Goal: Task Accomplishment & Management: Manage account settings

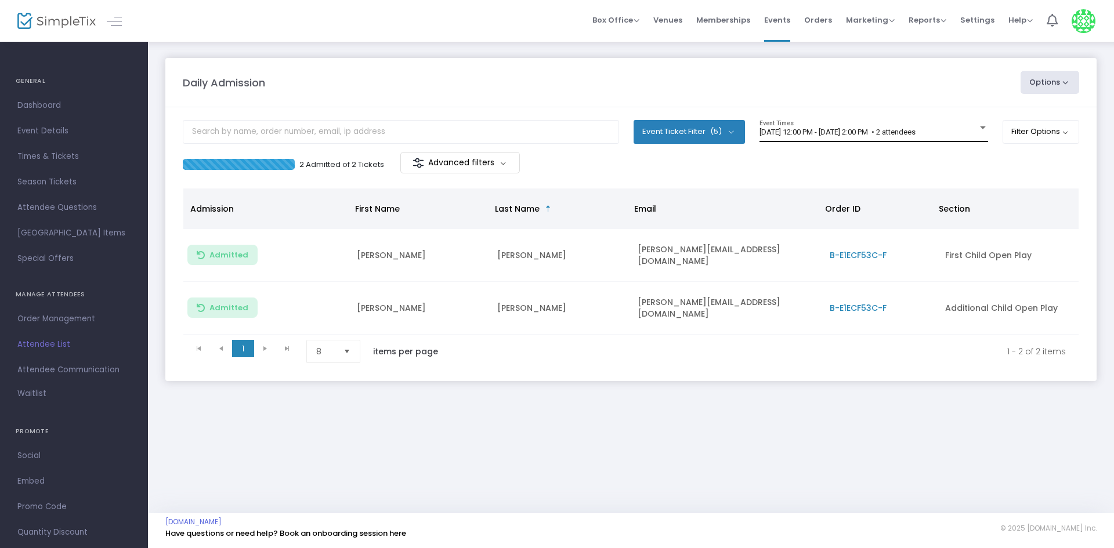
click at [872, 128] on span "[DATE] 12:00 PM - [DATE] 2:00 PM • 2 attendees" at bounding box center [838, 132] width 156 height 9
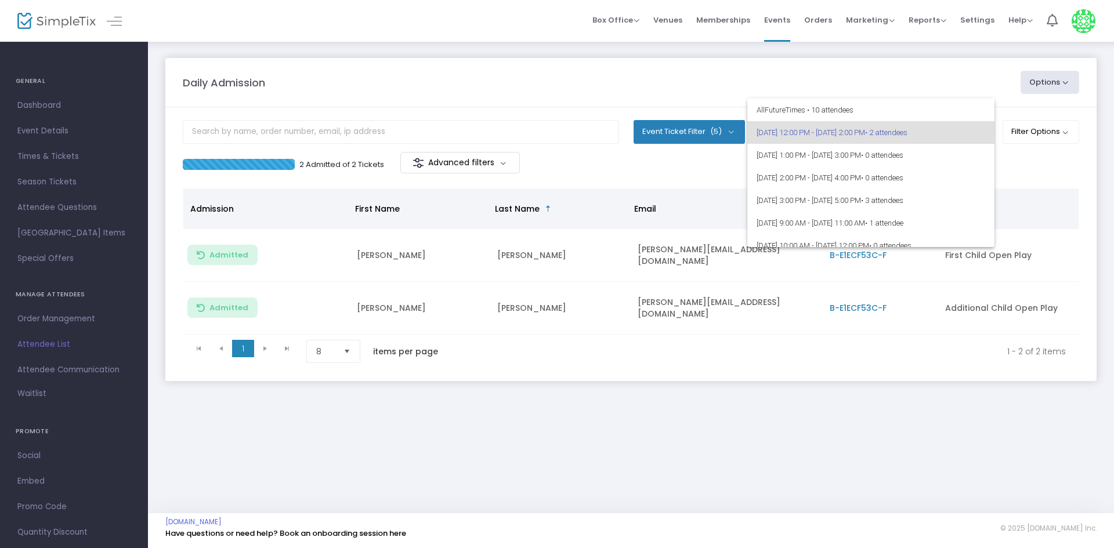
click at [880, 415] on div at bounding box center [557, 274] width 1114 height 548
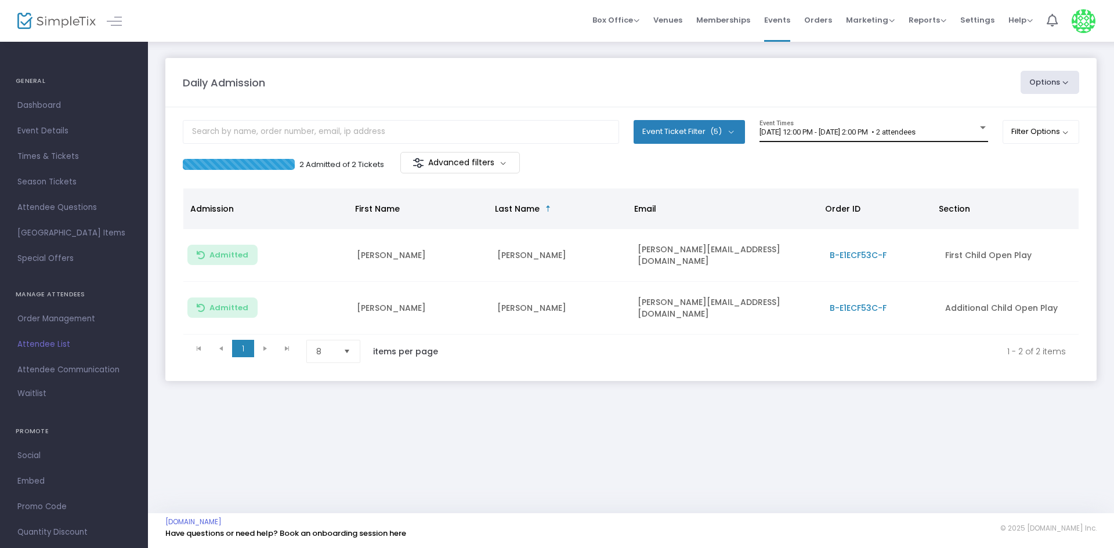
click at [904, 135] on span "[DATE] 12:00 PM - [DATE] 2:00 PM • 2 attendees" at bounding box center [838, 132] width 156 height 9
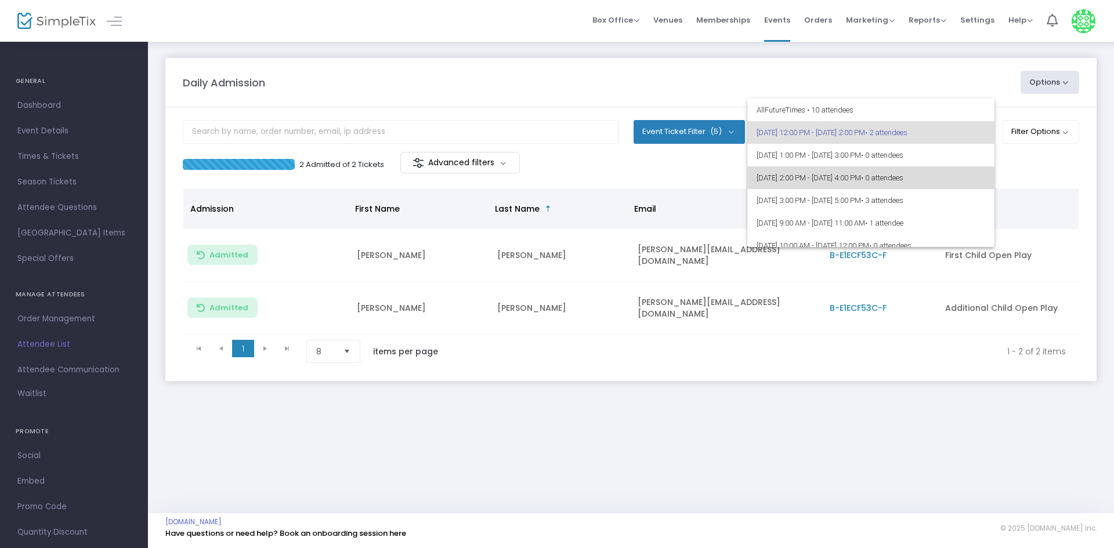
click at [904, 182] on span "• 0 attendees" at bounding box center [882, 178] width 42 height 9
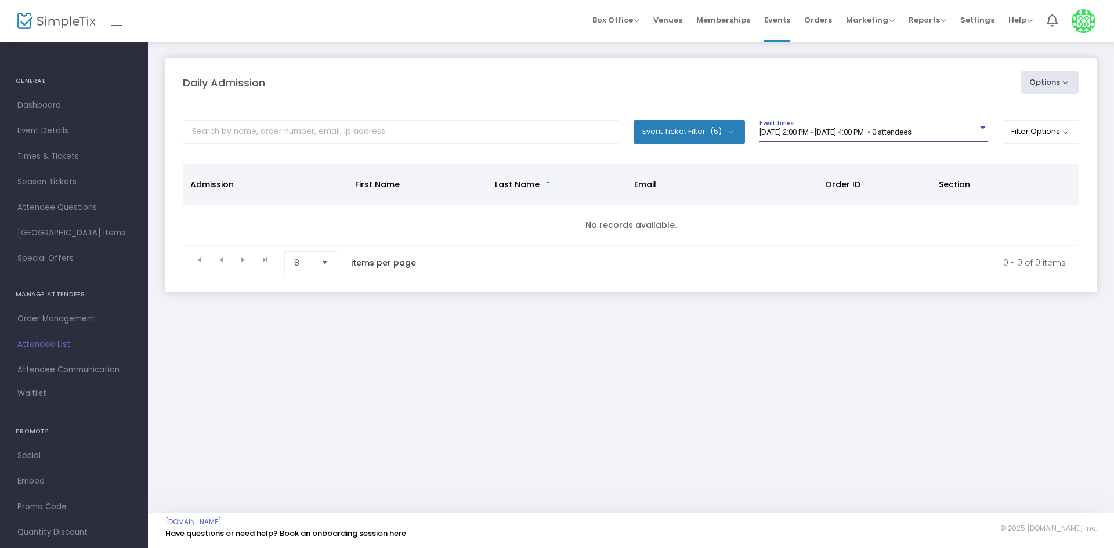
click at [906, 135] on span "[DATE] 2:00 PM - [DATE] 4:00 PM • 0 attendees" at bounding box center [836, 132] width 152 height 9
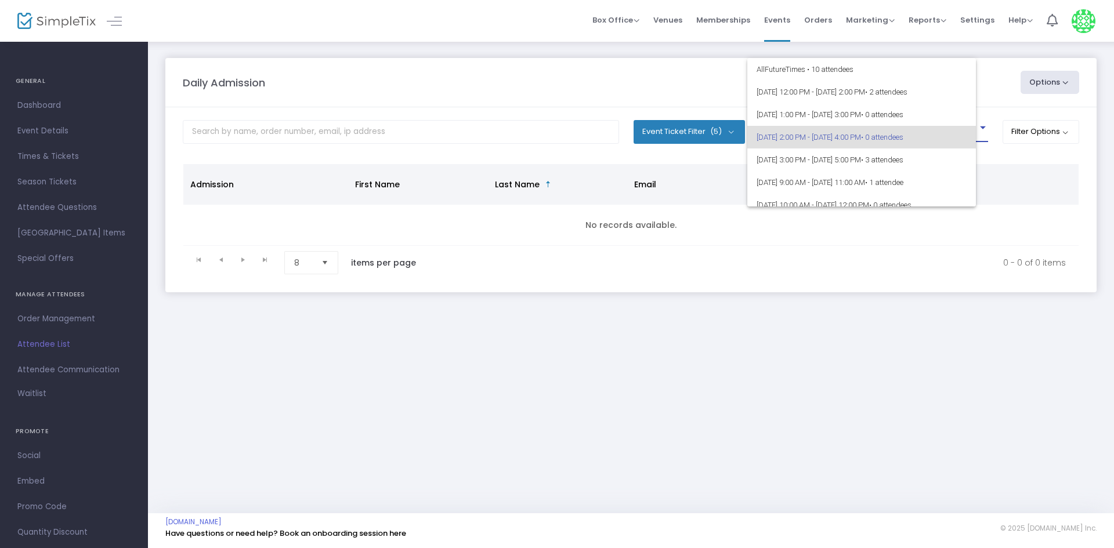
scroll to position [5, 0]
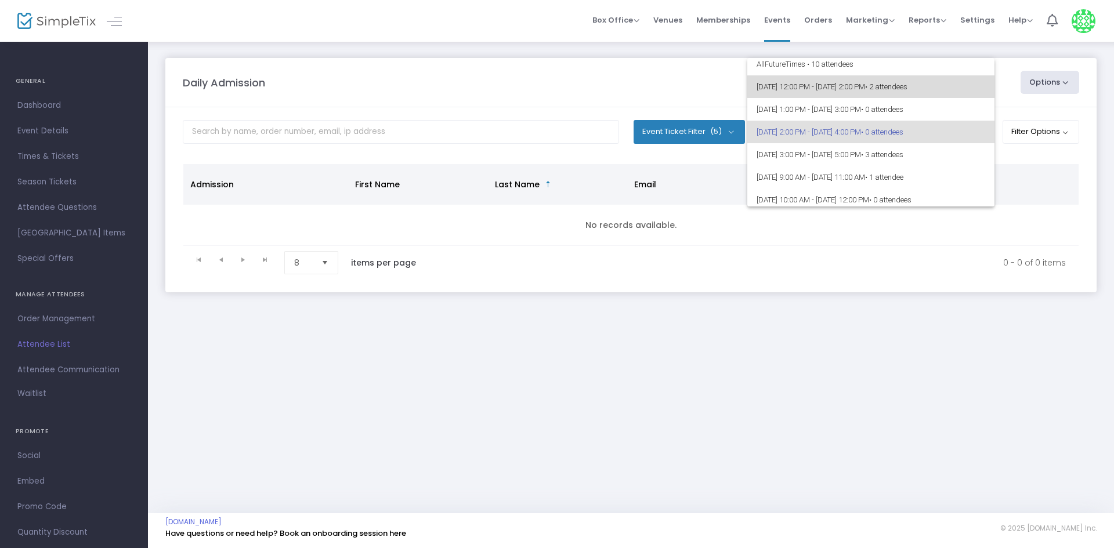
click at [894, 84] on span "8/18/2025 @ 12:00 PM - 8/18/2025 @ 2:00 PM • 2 attendees" at bounding box center [871, 86] width 229 height 23
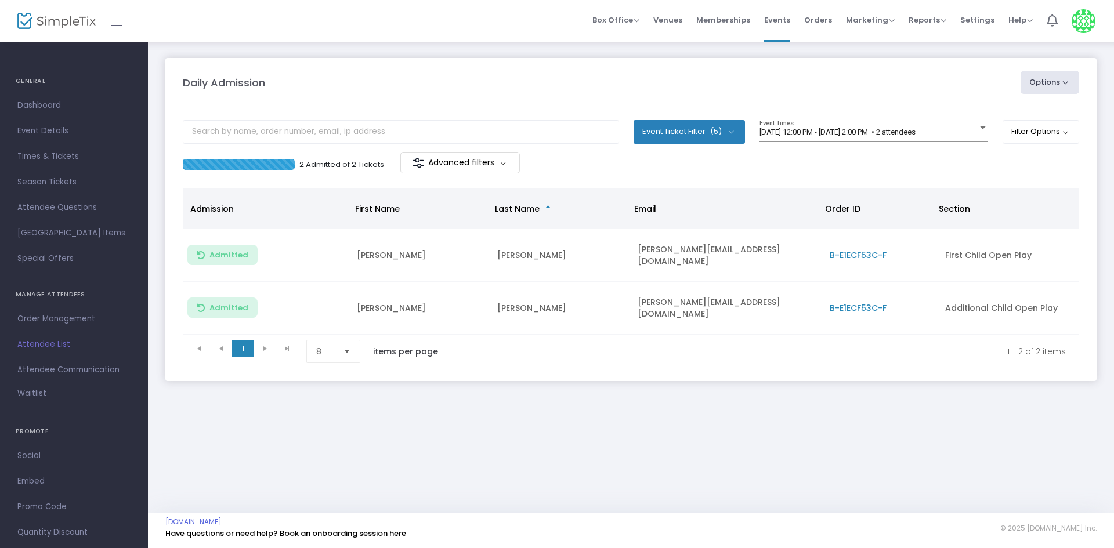
click at [732, 68] on m-panel-header "Daily Admission Options Import Attendees Export List Print Name Tags Export to …" at bounding box center [630, 82] width 931 height 49
click at [883, 128] on span "[DATE] 12:00 PM - [DATE] 2:00 PM • 2 attendees" at bounding box center [838, 132] width 156 height 9
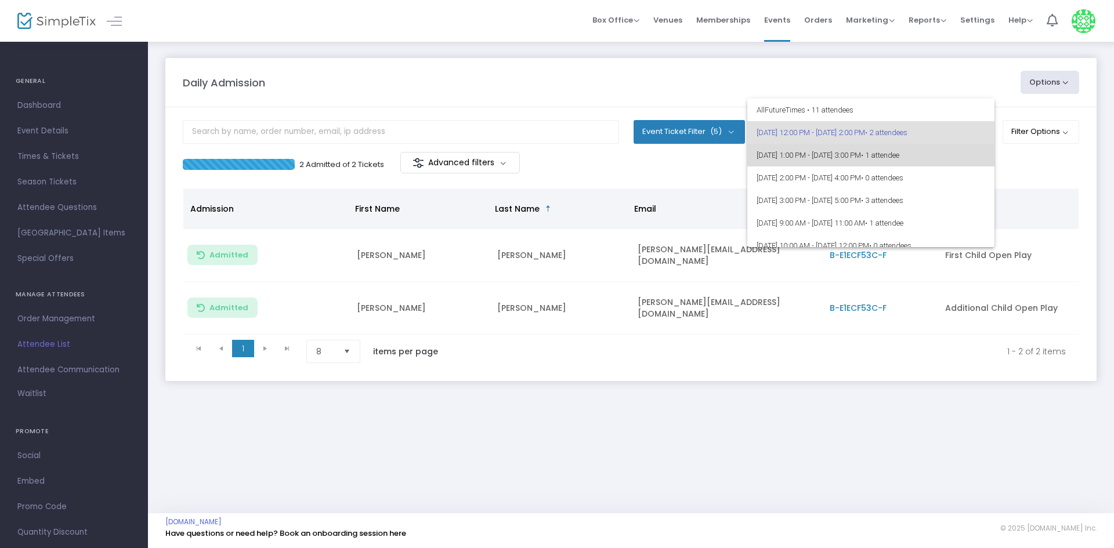
click at [900, 153] on span "• 1 attendee" at bounding box center [880, 155] width 38 height 9
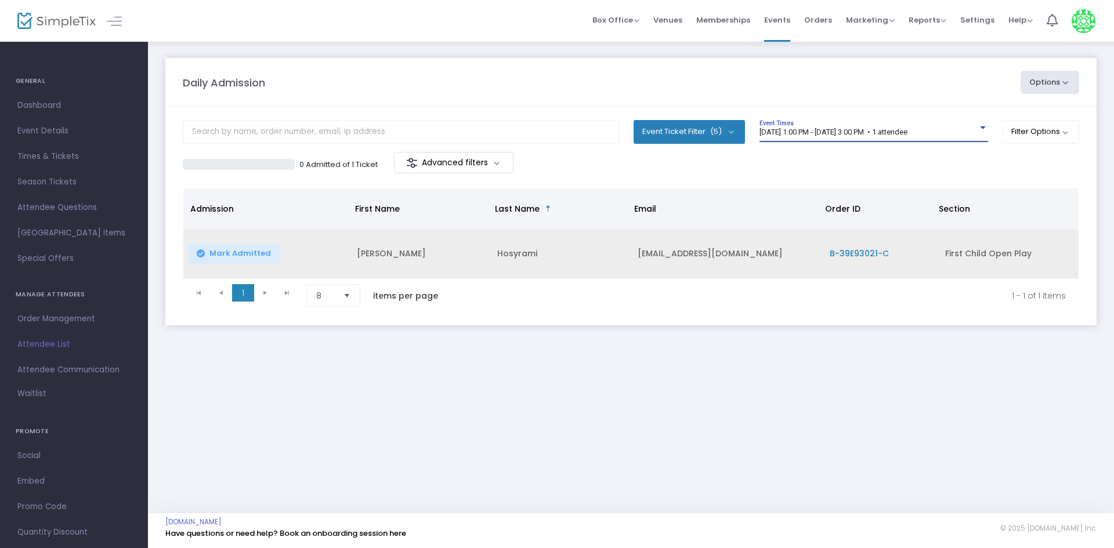
click at [251, 254] on span "Mark Admitted" at bounding box center [241, 253] width 62 height 9
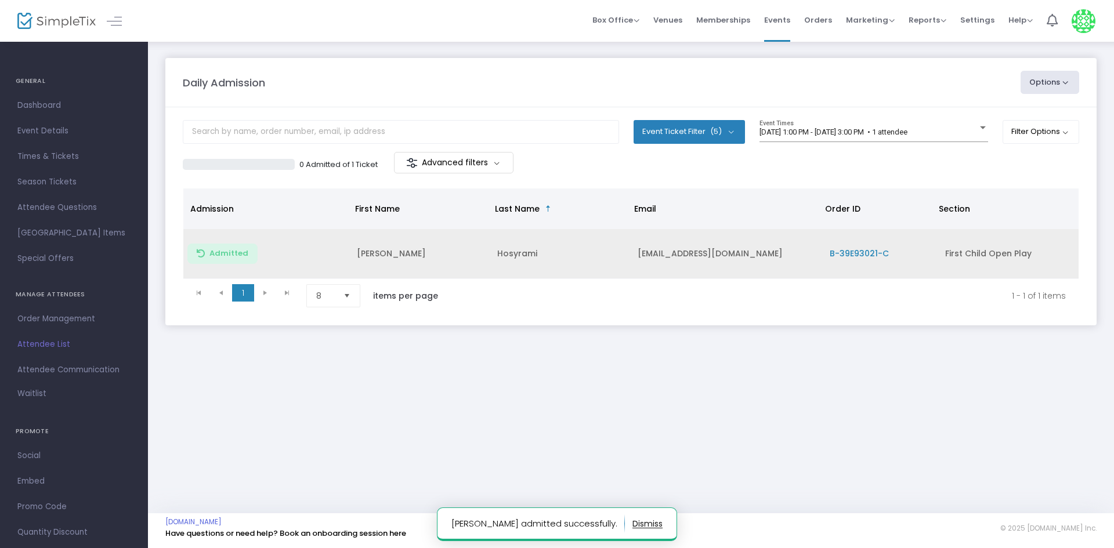
click at [931, 388] on div "Daily Admission Options Import Attendees Export List Print Name Tags Export to …" at bounding box center [631, 277] width 966 height 473
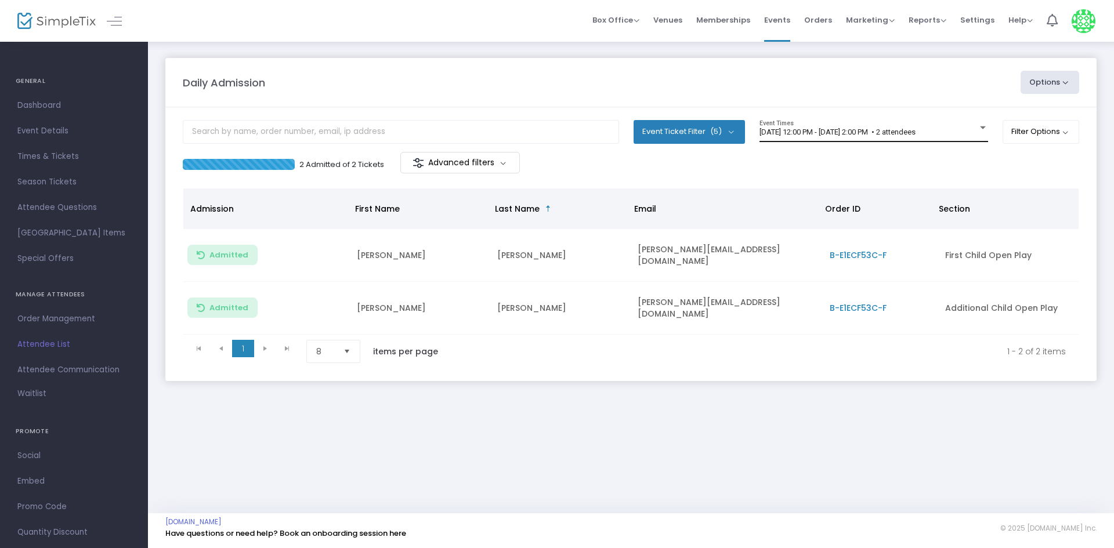
click at [962, 138] on div "8/18/2025 @ 12:00 PM - 8/18/2025 @ 2:00 PM • 2 attendees Event Times" at bounding box center [874, 131] width 229 height 22
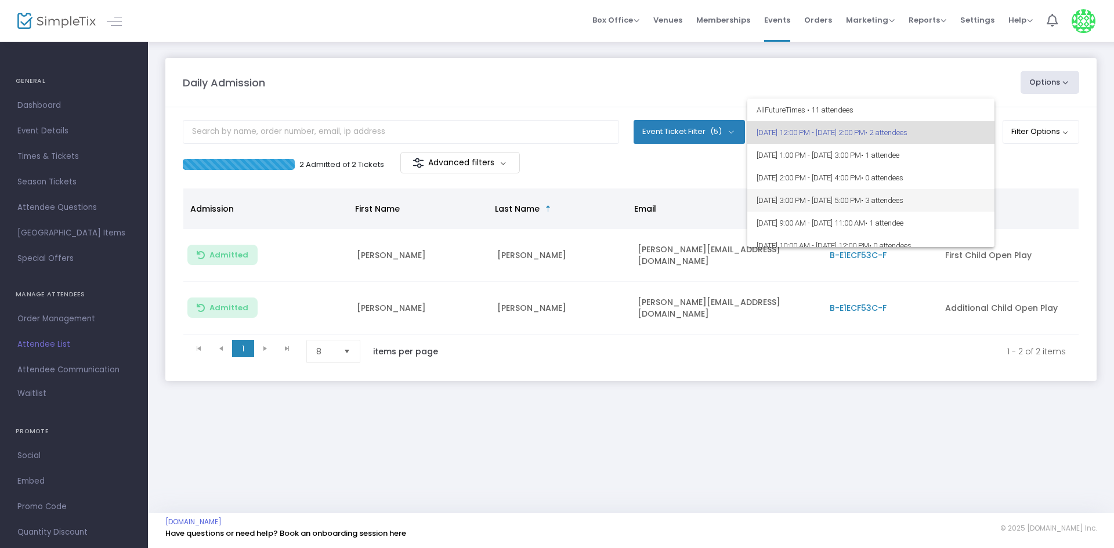
click at [956, 207] on span "8/18/2025 @ 3:00 PM - 8/18/2025 @ 5:00 PM • 3 attendees" at bounding box center [871, 200] width 229 height 23
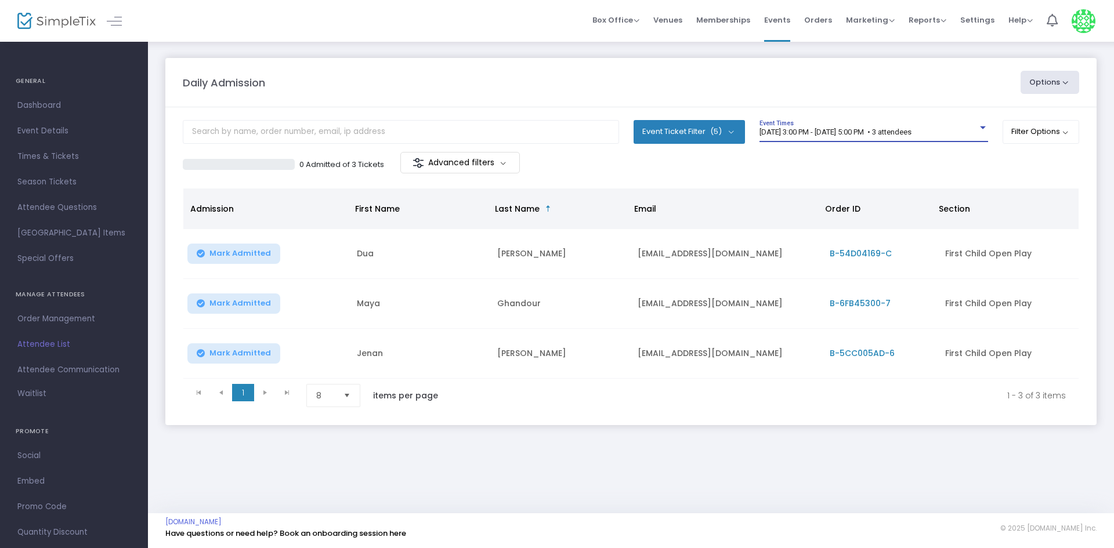
click at [919, 125] on div "8/18/2025 @ 3:00 PM - 8/18/2025 @ 5:00 PM • 3 attendees Event Times" at bounding box center [874, 131] width 229 height 22
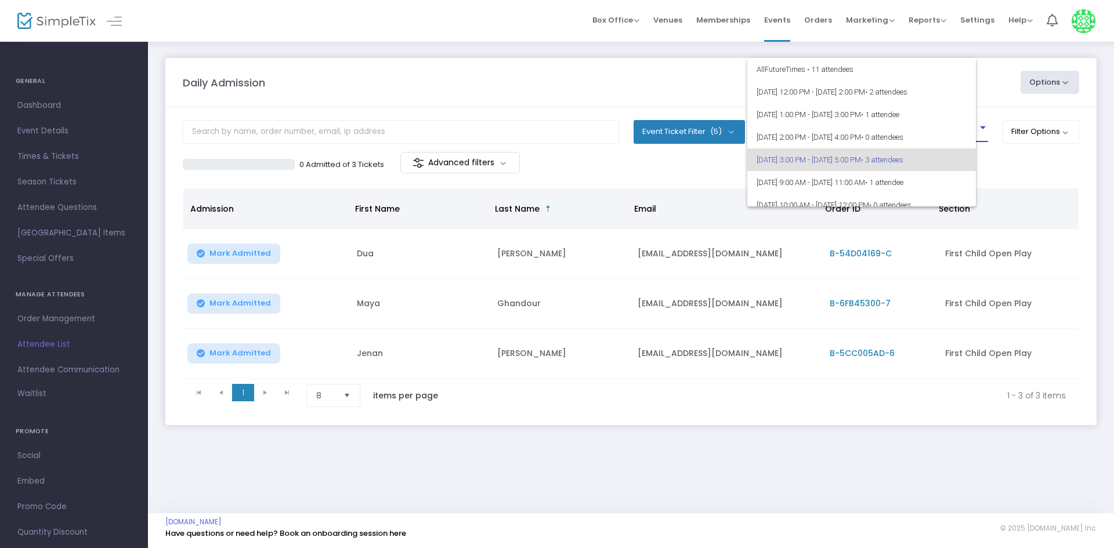
scroll to position [28, 0]
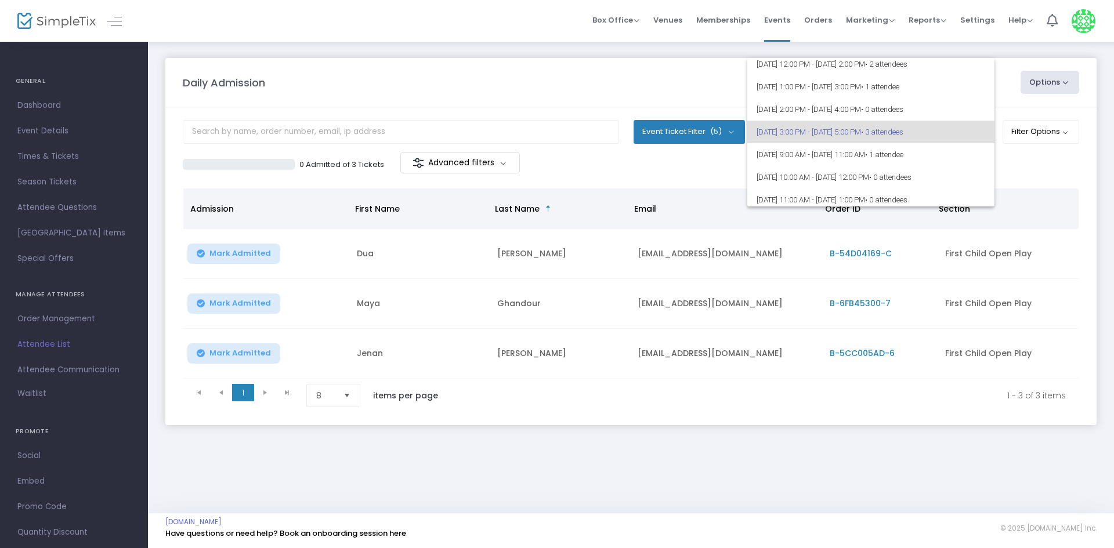
click at [574, 245] on div at bounding box center [557, 274] width 1114 height 548
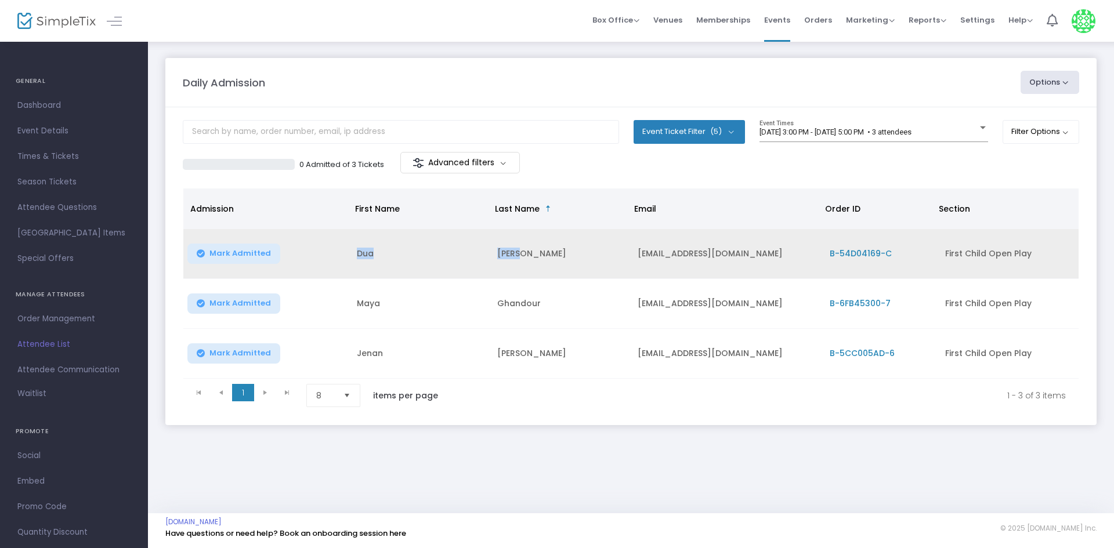
drag, startPoint x: 534, startPoint y: 254, endPoint x: 309, endPoint y: 262, distance: 225.3
click at [309, 262] on tr "Mark Admitted Dua Atoui duaatoui11@gmail.com B-54D04169-C First Child Open Play" at bounding box center [630, 254] width 895 height 50
click at [559, 264] on td "[PERSON_NAME]" at bounding box center [560, 254] width 140 height 50
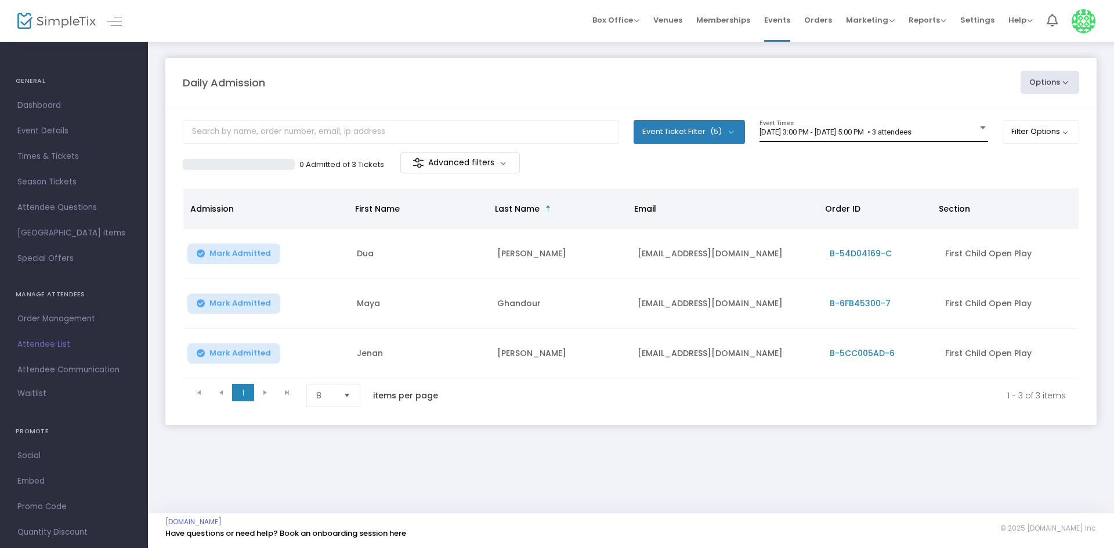
click at [901, 127] on div "[DATE] 3:00 PM - [DATE] 5:00 PM • 3 attendees Event Times" at bounding box center [874, 131] width 229 height 22
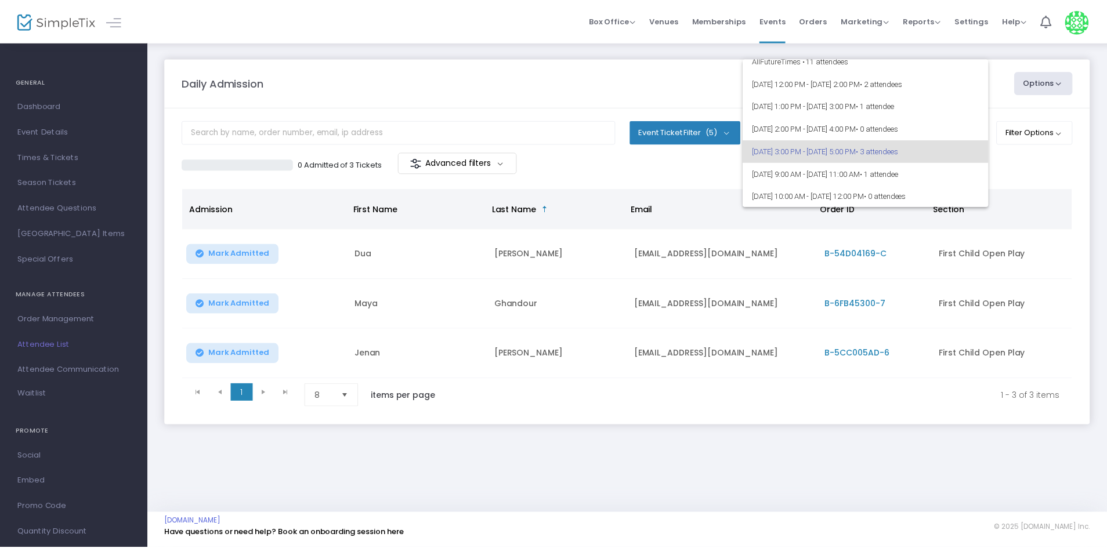
scroll to position [0, 0]
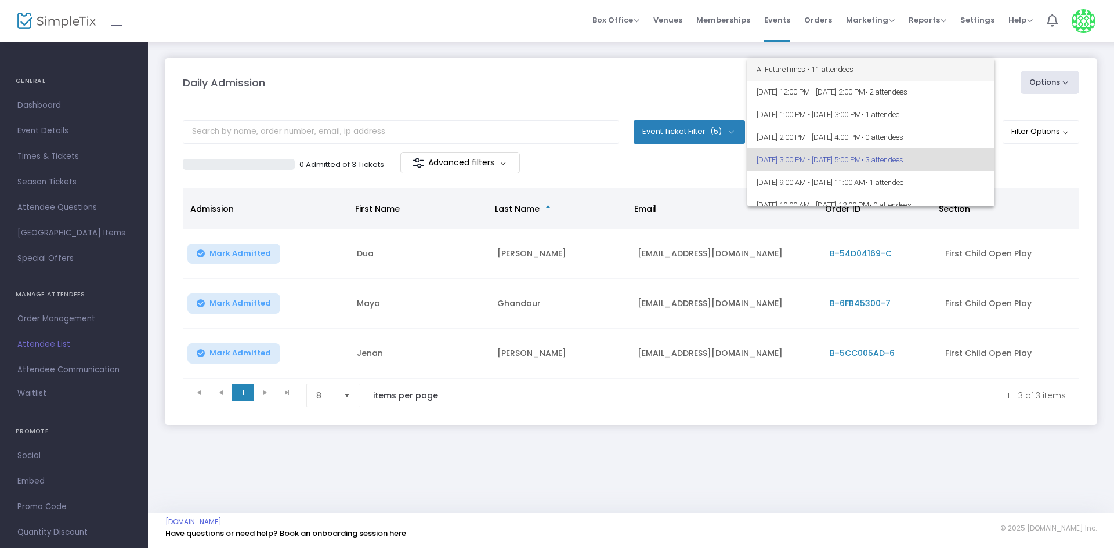
click at [952, 77] on span "All Future Times • 11 attendees" at bounding box center [871, 69] width 229 height 23
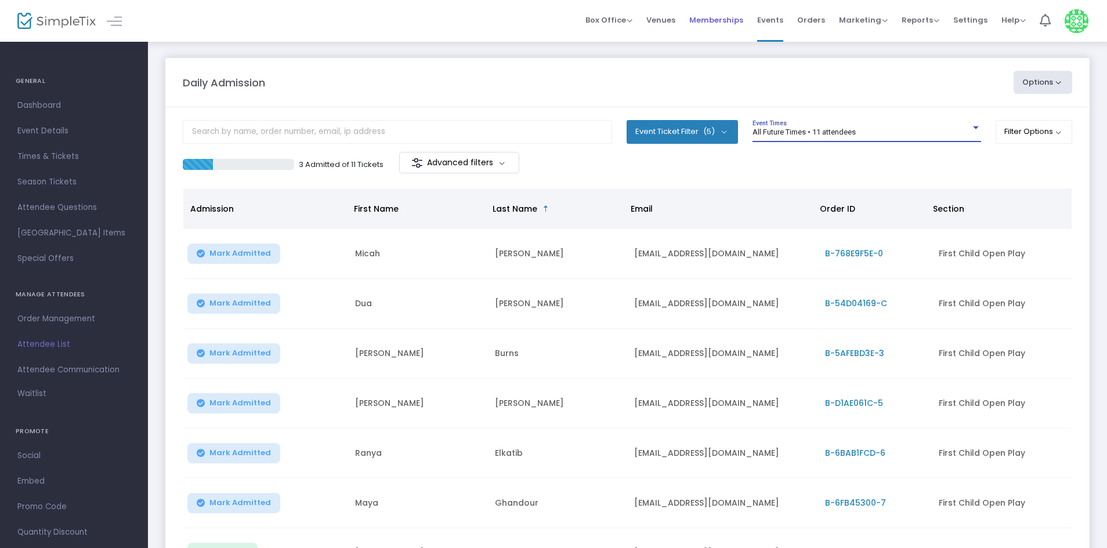
click at [718, 19] on span "Memberships" at bounding box center [716, 20] width 54 height 30
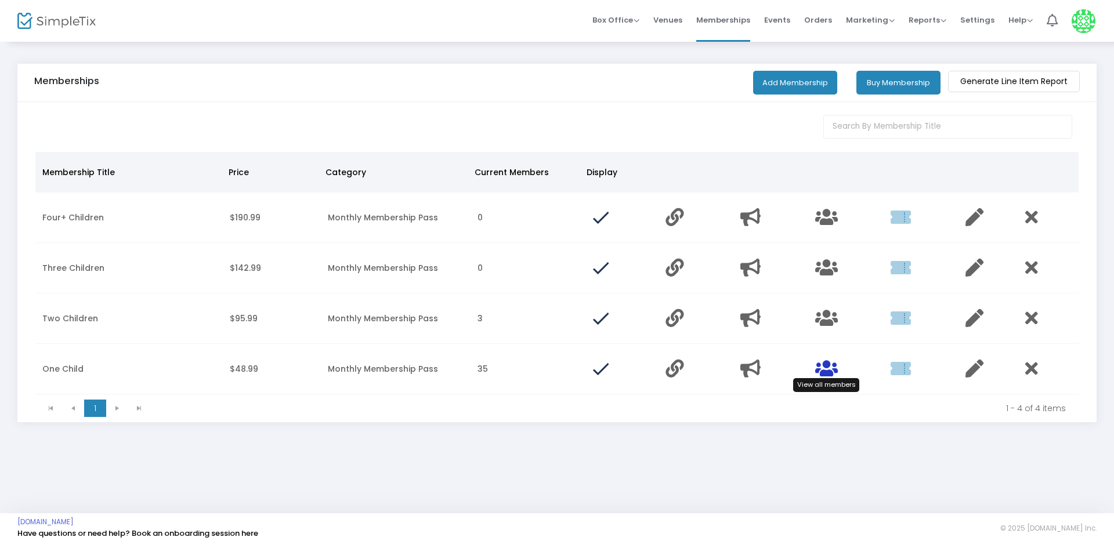
click at [830, 373] on icon "Data table" at bounding box center [826, 369] width 23 height 18
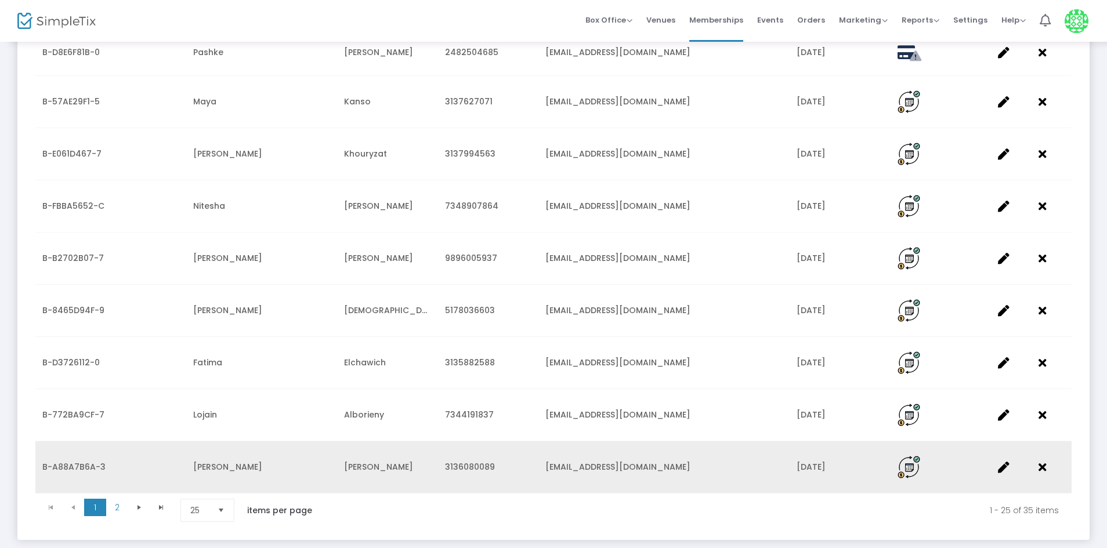
scroll to position [1089, 0]
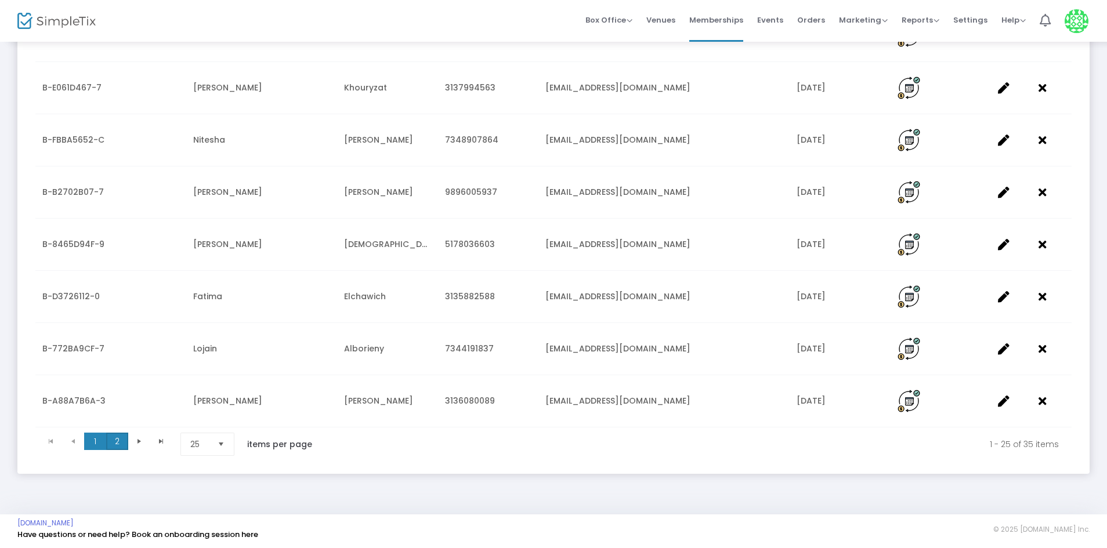
click at [110, 446] on span "2" at bounding box center [117, 441] width 22 height 17
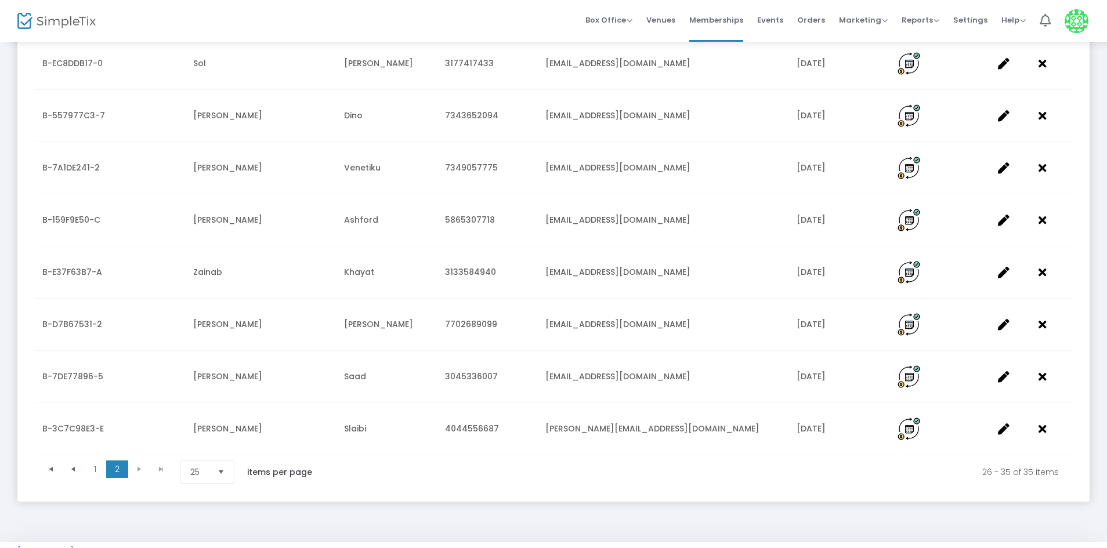
scroll to position [290, 0]
click at [98, 467] on span "1" at bounding box center [95, 468] width 22 height 17
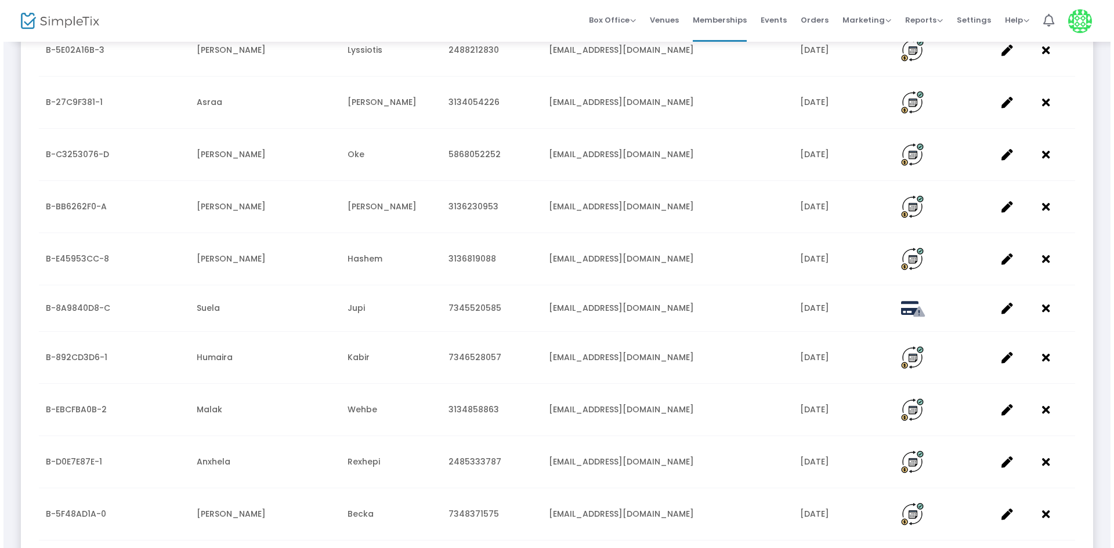
scroll to position [0, 0]
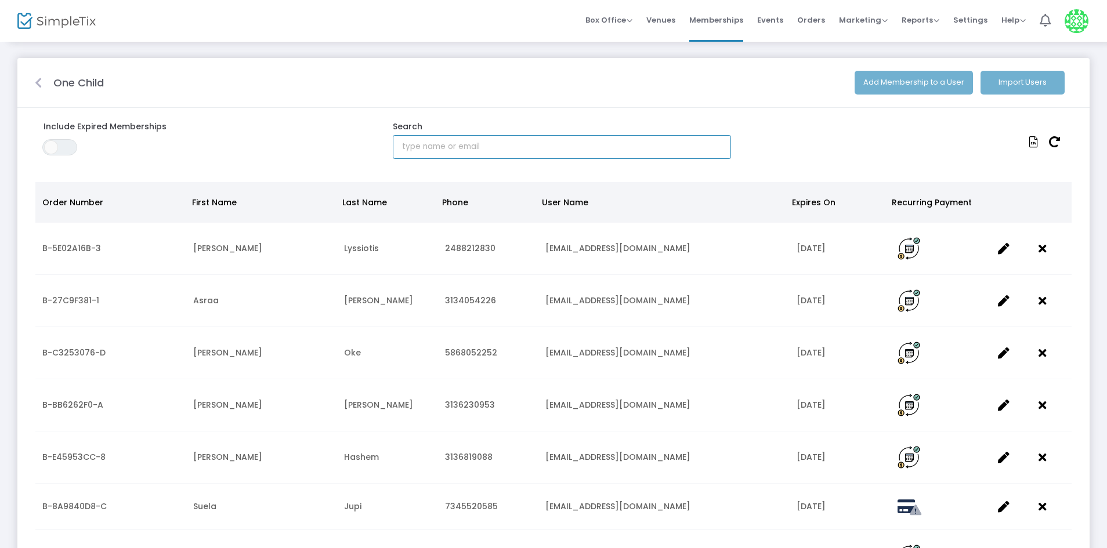
click at [427, 152] on input "text" at bounding box center [562, 147] width 338 height 24
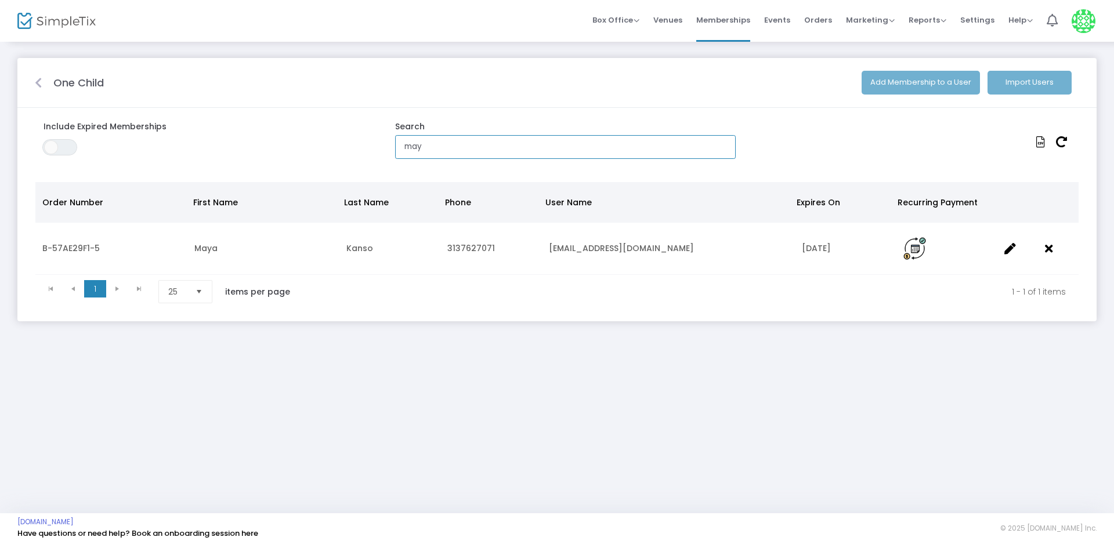
type input "may"
click at [609, 386] on div "One Child Add Membership to a User Import Users Include Expired Memberships ON …" at bounding box center [557, 277] width 1114 height 473
click at [788, 21] on span "Events" at bounding box center [777, 20] width 26 height 30
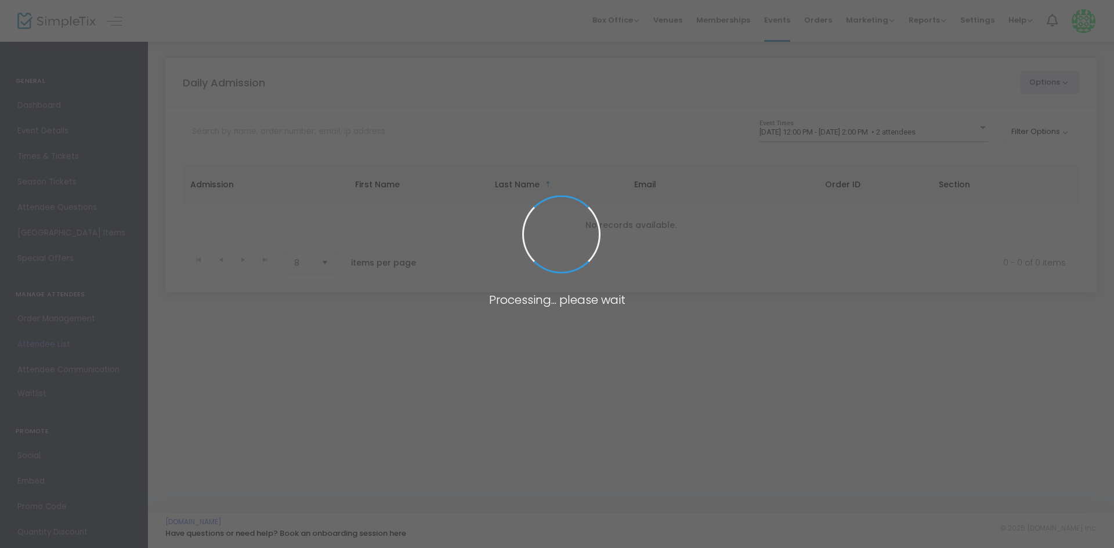
click at [894, 128] on span at bounding box center [557, 274] width 1114 height 548
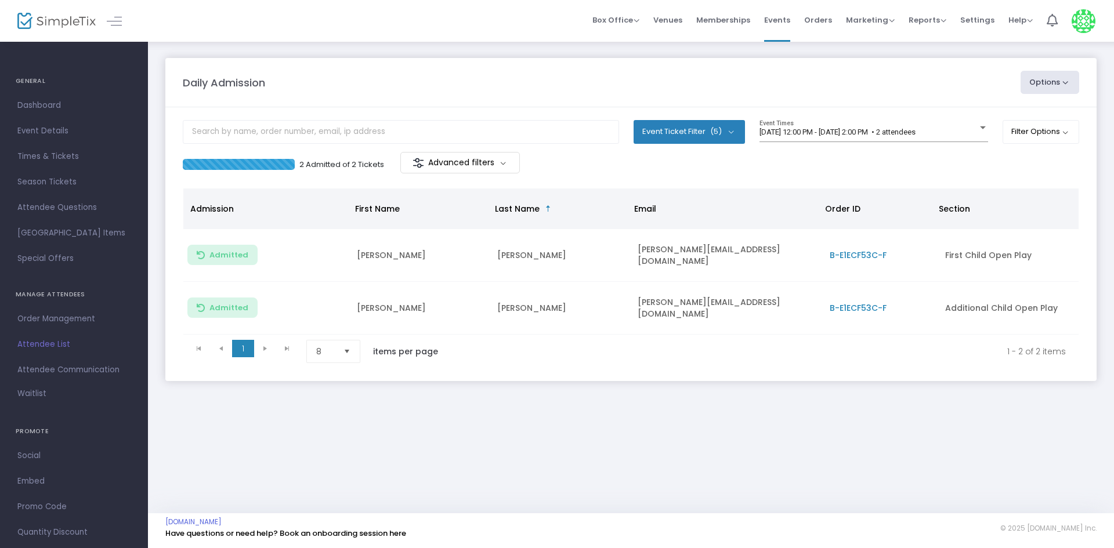
click at [306, 506] on div "Daily Admission Options Import Attendees Export List Print Name Tags Export to …" at bounding box center [631, 277] width 966 height 473
click at [884, 133] on span "[DATE] 12:00 PM - [DATE] 2:00 PM • 2 attendees" at bounding box center [838, 132] width 156 height 9
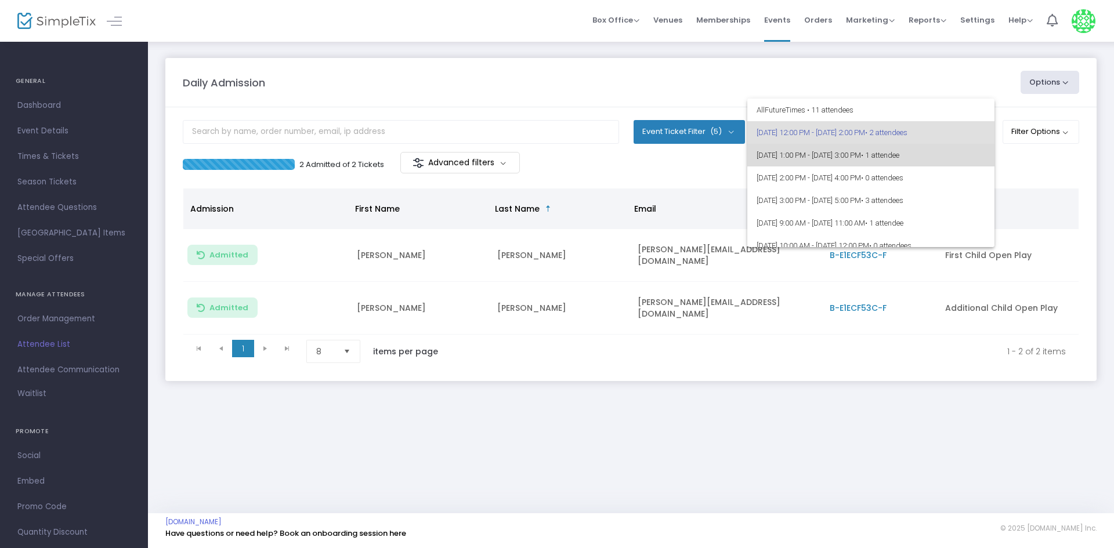
click at [873, 146] on span "[DATE] 1:00 PM - [DATE] 3:00 PM • 1 attendee" at bounding box center [871, 155] width 229 height 23
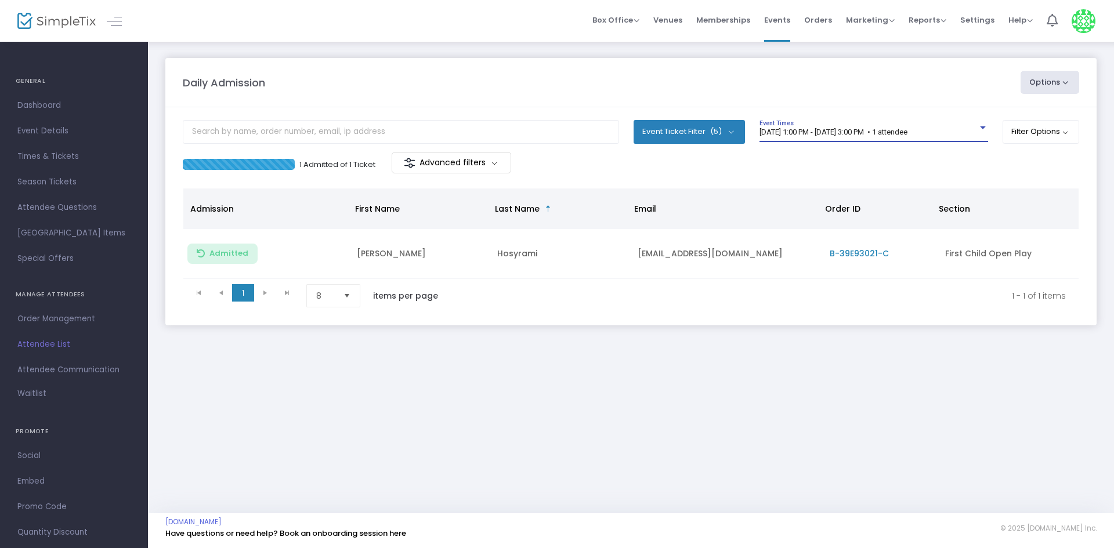
click at [806, 129] on span "[DATE] 1:00 PM - [DATE] 3:00 PM • 1 attendee" at bounding box center [834, 132] width 148 height 9
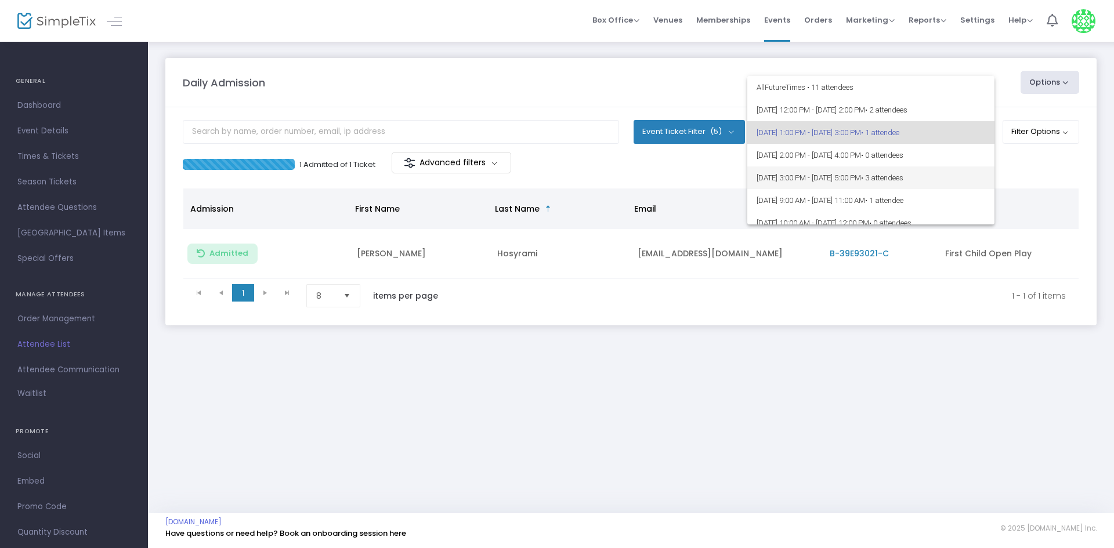
click at [831, 176] on span "8/18/2025 @ 3:00 PM - 8/18/2025 @ 5:00 PM • 3 attendees" at bounding box center [871, 178] width 229 height 23
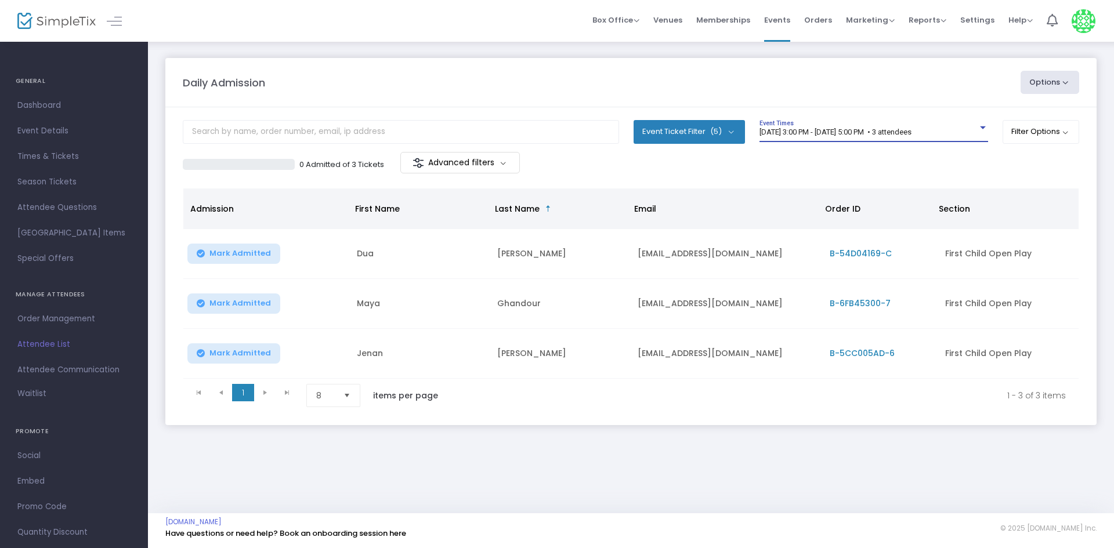
click at [814, 142] on div "8/18/2025 @ 3:00 PM - 8/18/2025 @ 5:00 PM • 3 attendees Event Times" at bounding box center [874, 136] width 229 height 32
click at [830, 127] on div "8/18/2025 @ 3:00 PM - 8/18/2025 @ 5:00 PM • 3 attendees Event Times" at bounding box center [874, 131] width 229 height 22
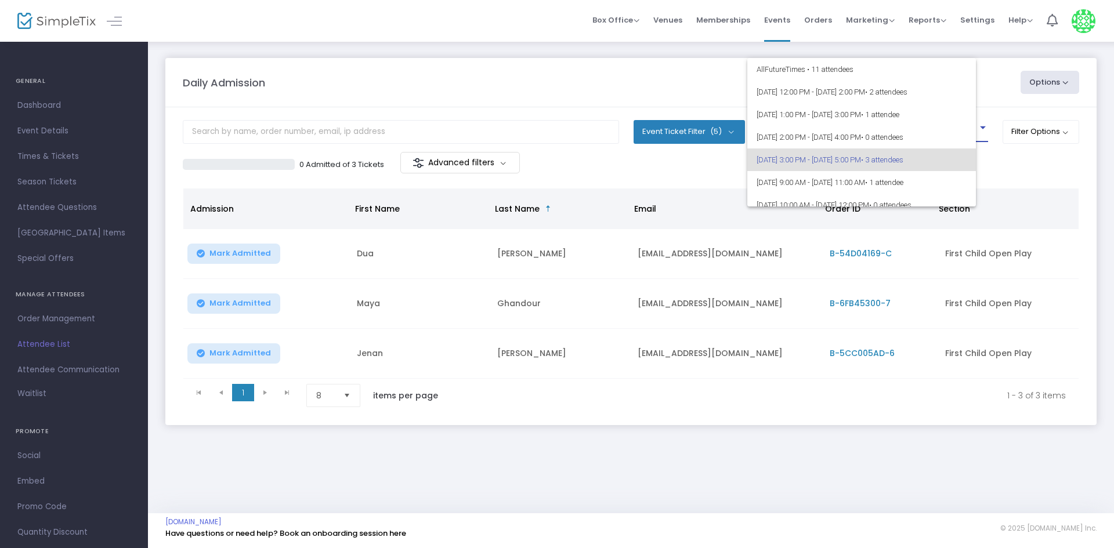
scroll to position [28, 0]
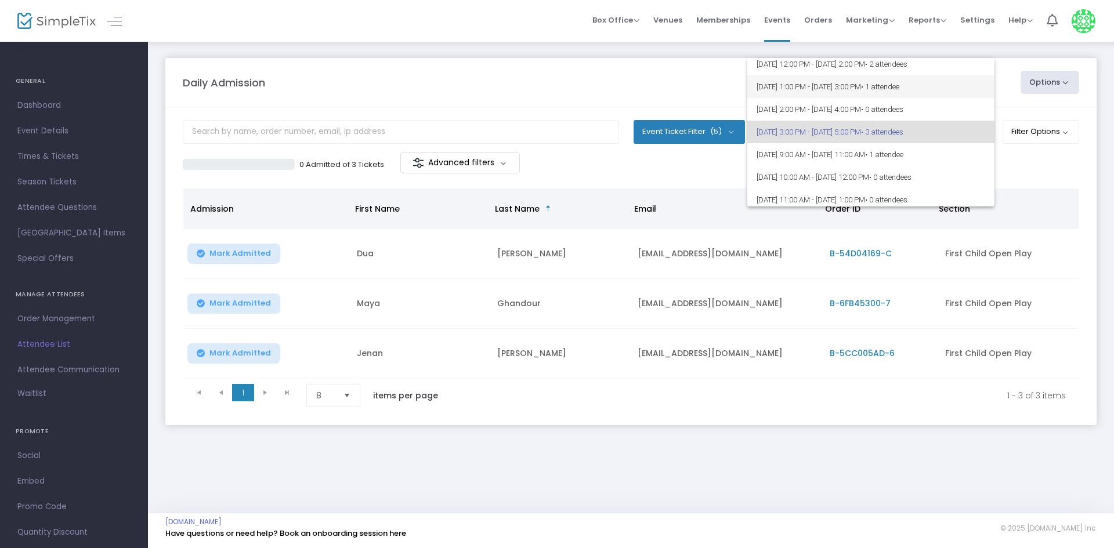
click at [862, 96] on span "8/18/2025 @ 1:00 PM - 8/18/2025 @ 3:00 PM • 1 attendee" at bounding box center [871, 86] width 229 height 23
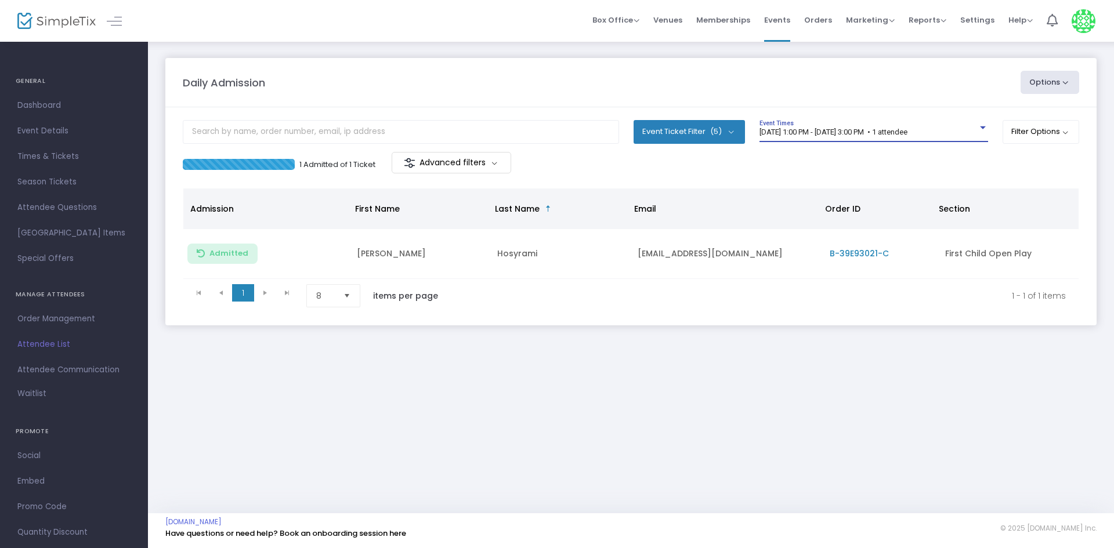
click at [853, 133] on span "[DATE] 1:00 PM - [DATE] 3:00 PM • 1 attendee" at bounding box center [834, 132] width 148 height 9
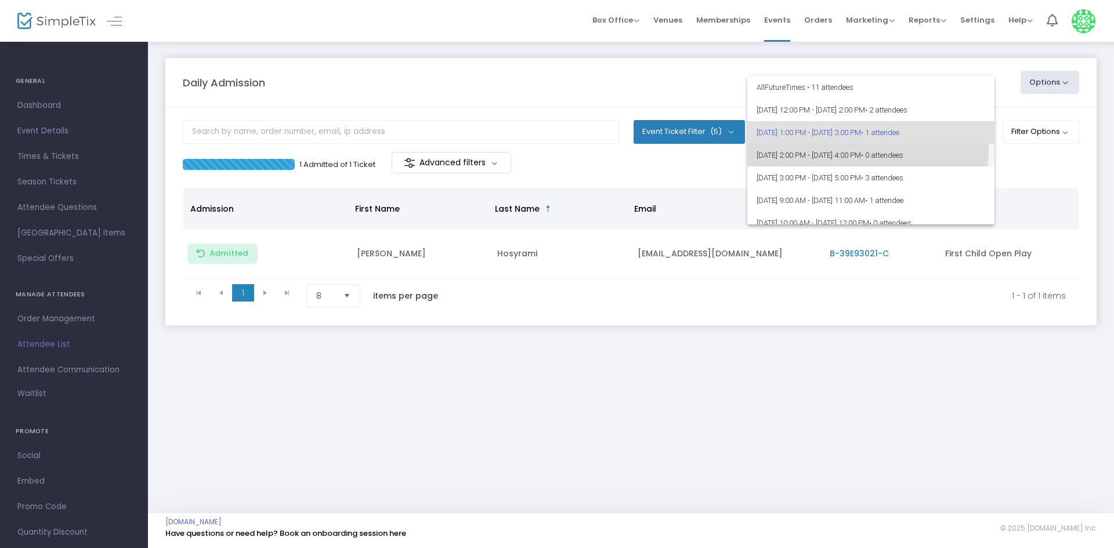
click at [846, 151] on span "8/18/2025 @ 2:00 PM - 8/18/2025 @ 4:00 PM • 0 attendees" at bounding box center [871, 155] width 229 height 23
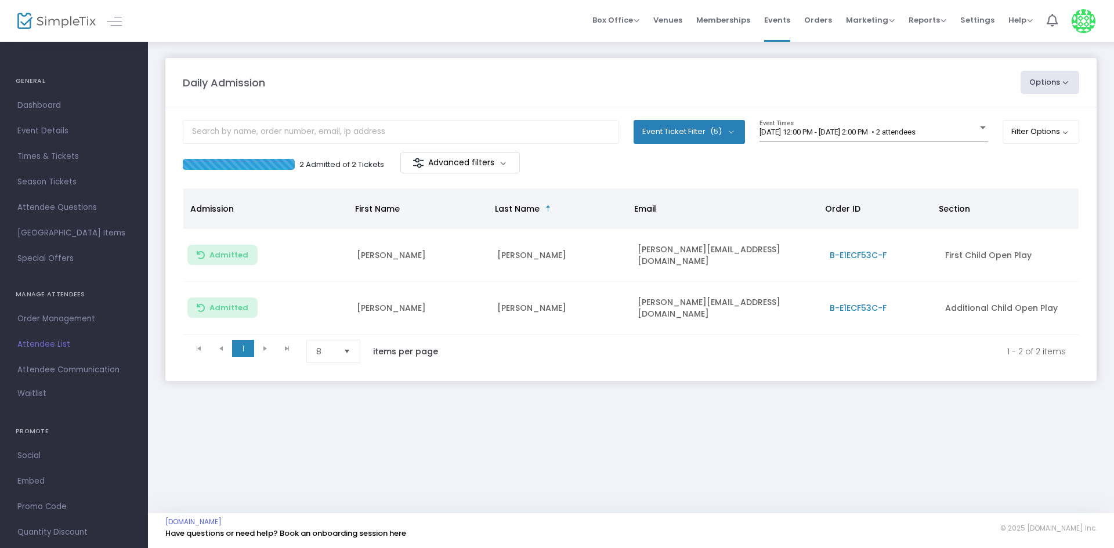
click at [873, 138] on div "8/18/2025 @ 12:00 PM - 8/18/2025 @ 2:00 PM • 2 attendees Event Times" at bounding box center [874, 131] width 229 height 22
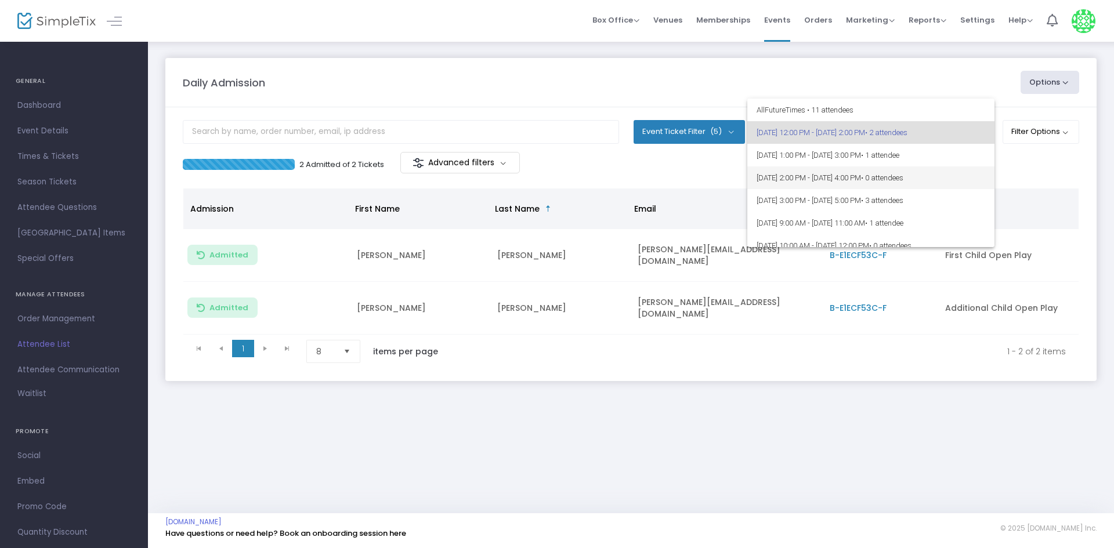
click at [847, 182] on span "8/18/2025 @ 2:00 PM - 8/18/2025 @ 4:00 PM • 0 attendees" at bounding box center [871, 178] width 229 height 23
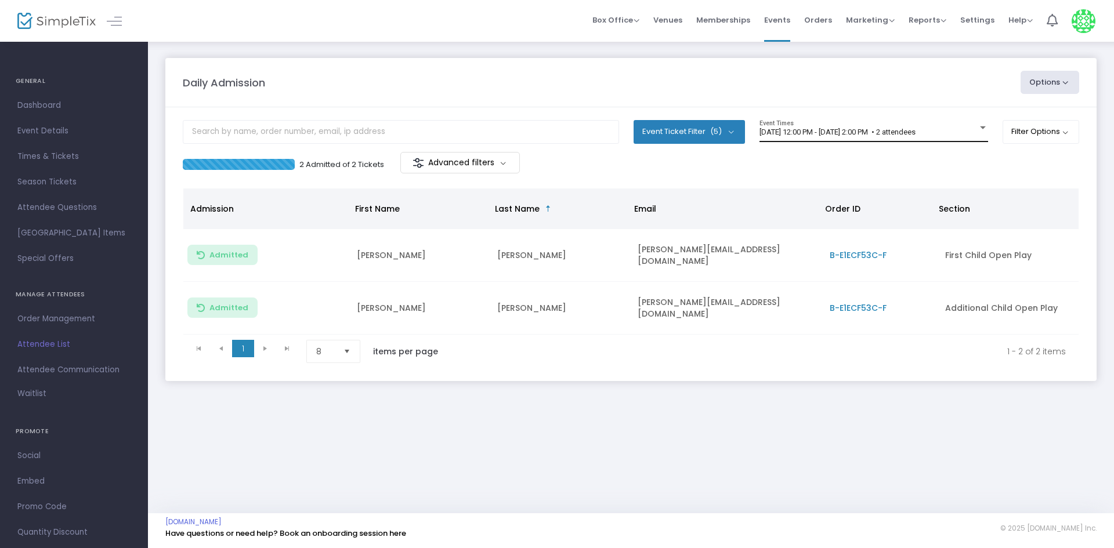
click at [841, 128] on span "[DATE] 12:00 PM - [DATE] 2:00 PM • 2 attendees" at bounding box center [838, 132] width 156 height 9
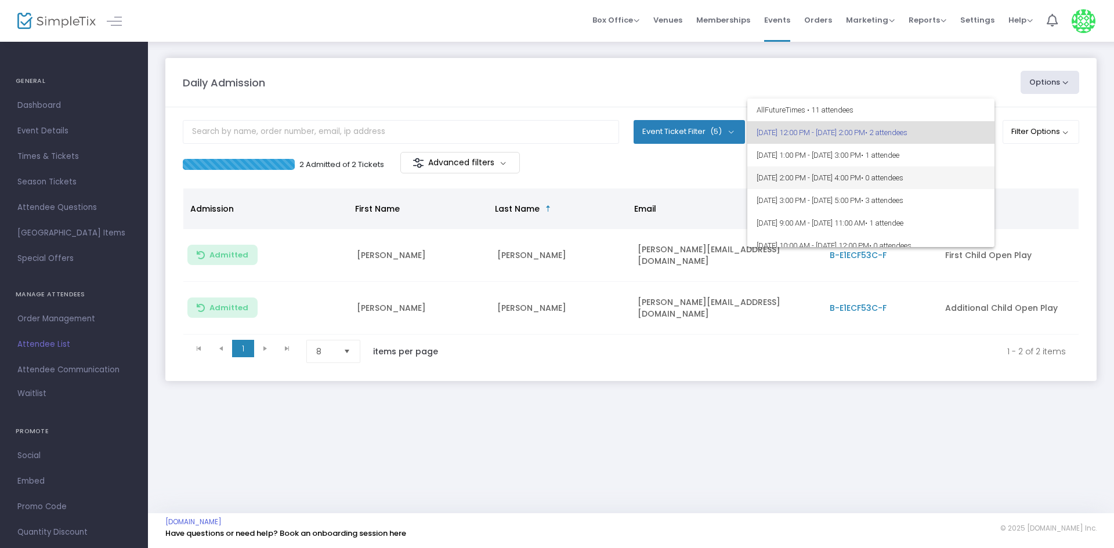
click at [829, 181] on span "[DATE] 2:00 PM - [DATE] 4:00 PM • 0 attendees" at bounding box center [871, 178] width 229 height 23
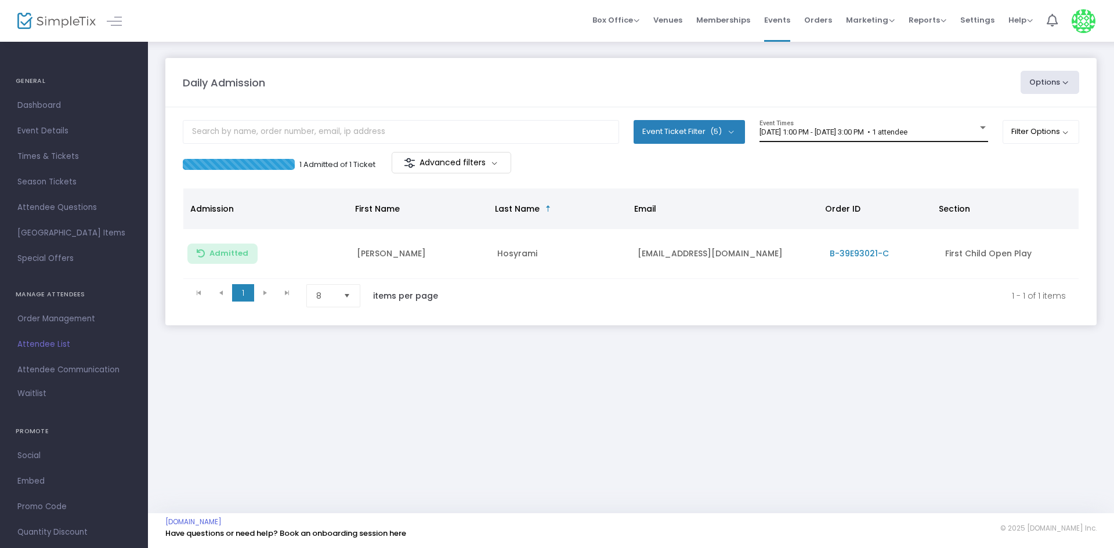
click at [802, 125] on div "[DATE] 1:00 PM - [DATE] 3:00 PM • 1 attendee Event Times" at bounding box center [874, 131] width 229 height 22
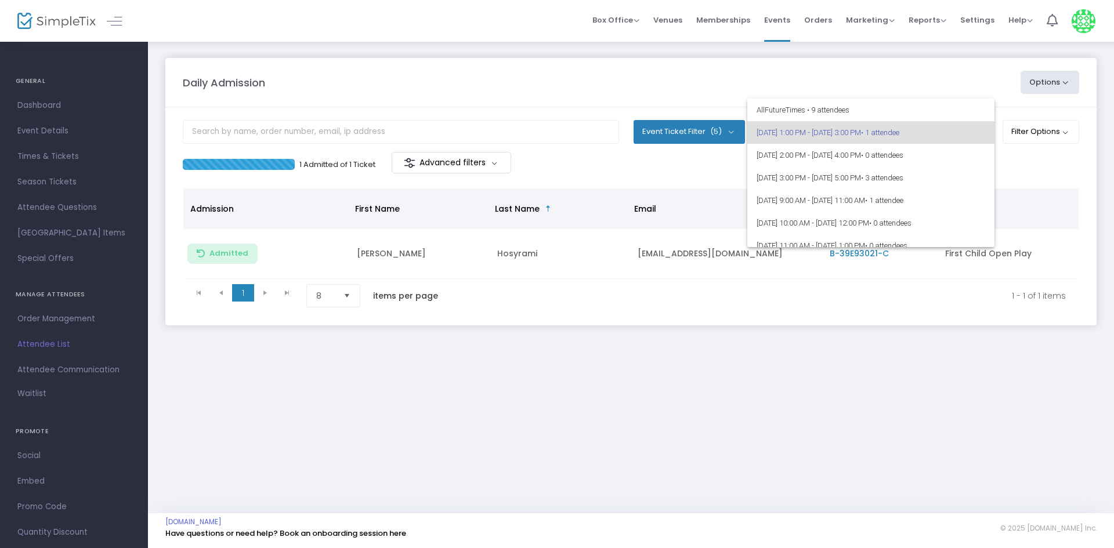
click at [564, 382] on div at bounding box center [557, 274] width 1114 height 548
